Goal: Download file/media

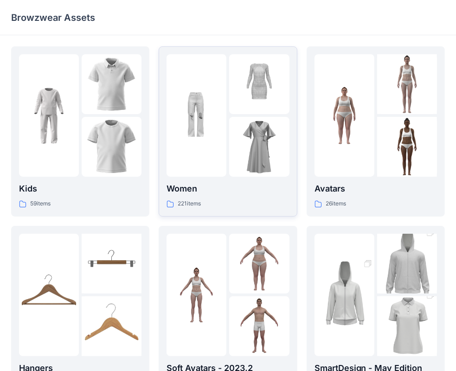
click at [241, 192] on p "Women" at bounding box center [228, 188] width 122 height 13
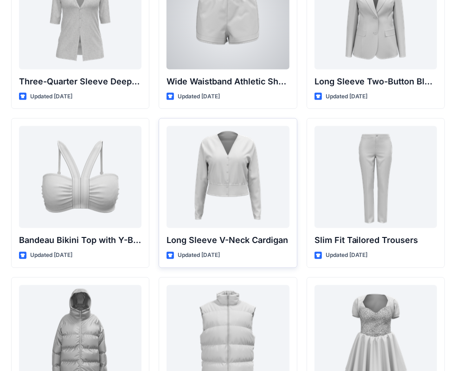
scroll to position [928, 0]
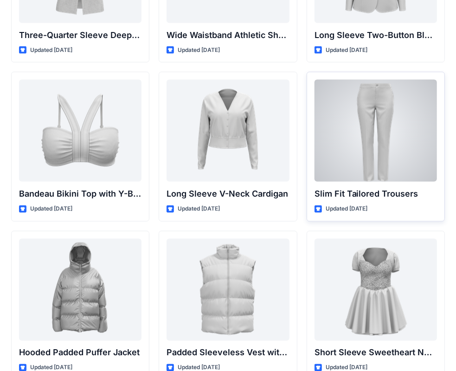
click at [358, 161] on div at bounding box center [376, 131] width 122 height 102
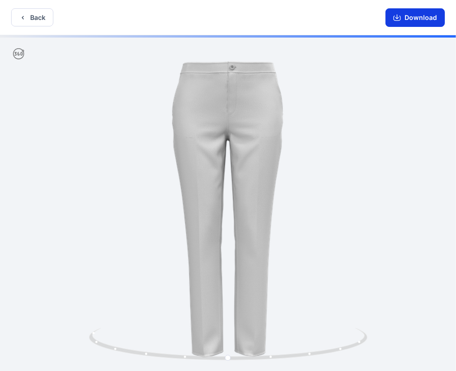
click at [421, 15] on button "Download" at bounding box center [415, 17] width 59 height 19
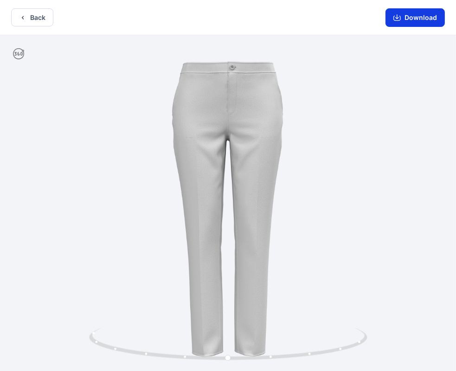
click at [412, 17] on button "Download" at bounding box center [415, 17] width 59 height 19
click at [410, 39] on div at bounding box center [228, 204] width 456 height 338
click at [412, 17] on button "Download" at bounding box center [415, 17] width 59 height 19
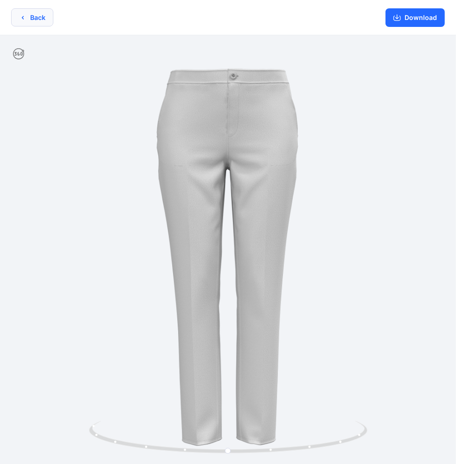
click at [32, 16] on button "Back" at bounding box center [32, 17] width 42 height 18
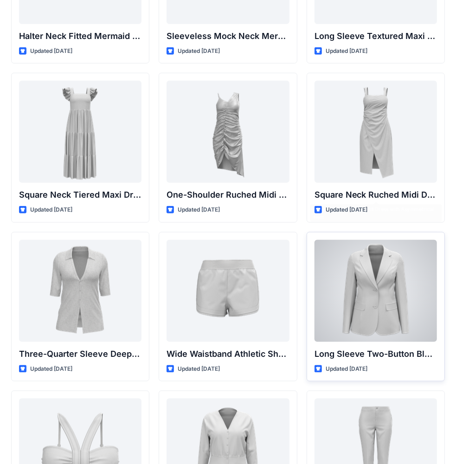
scroll to position [702, 0]
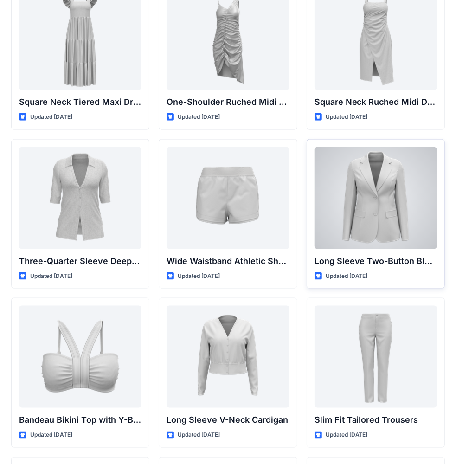
click at [374, 209] on div at bounding box center [376, 198] width 122 height 102
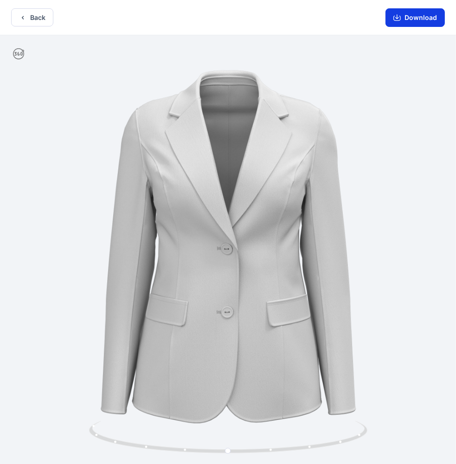
click at [417, 19] on button "Download" at bounding box center [415, 17] width 59 height 19
click at [32, 14] on button "Back" at bounding box center [32, 17] width 42 height 18
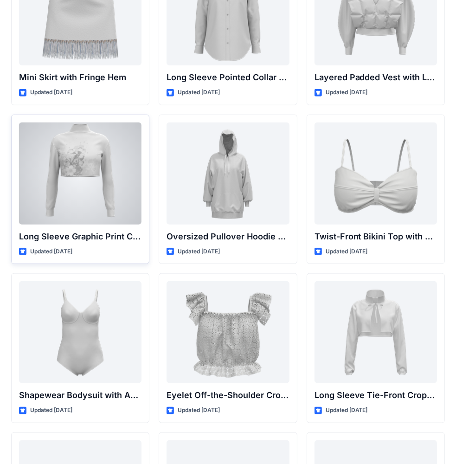
scroll to position [2839, 0]
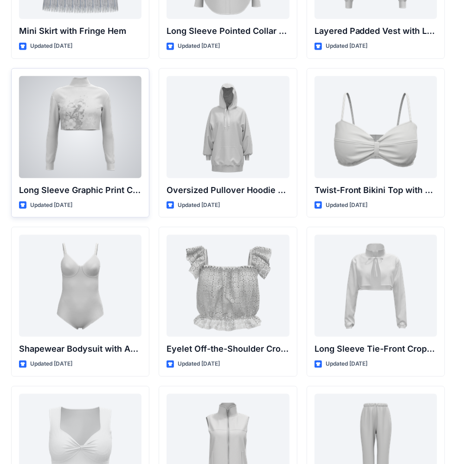
click at [98, 154] on div at bounding box center [80, 127] width 122 height 102
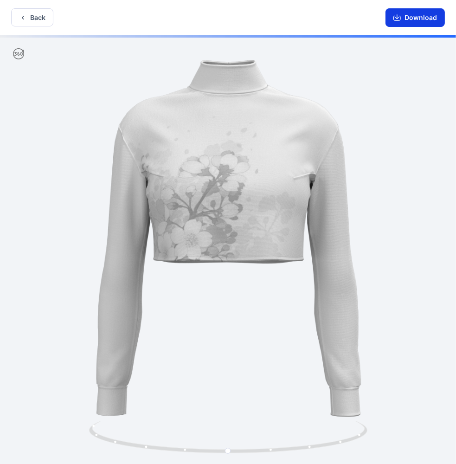
click at [410, 16] on button "Download" at bounding box center [415, 17] width 59 height 19
click at [418, 22] on button "Download" at bounding box center [415, 17] width 59 height 19
